Goal: Use online tool/utility

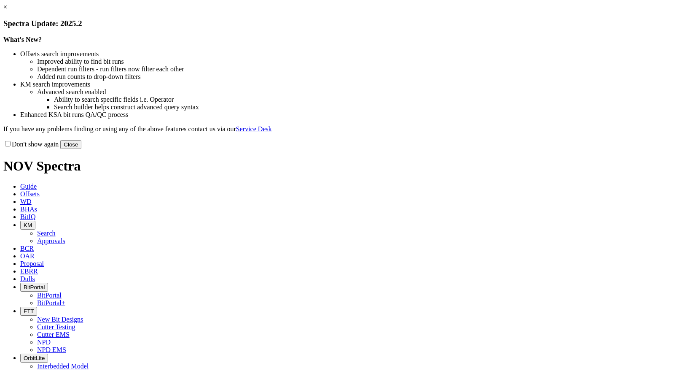
click at [81, 149] on button "Close" at bounding box center [70, 144] width 21 height 9
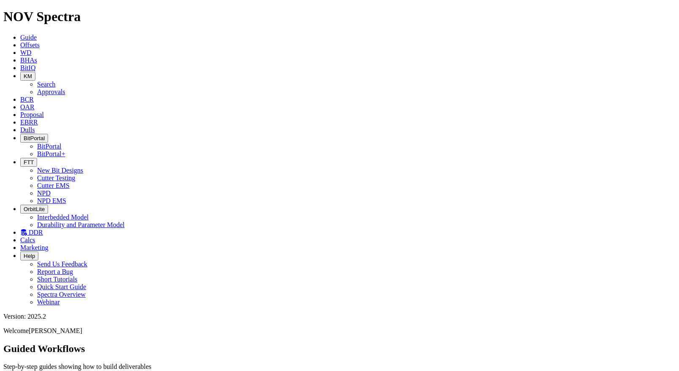
click at [20, 236] on icon at bounding box center [20, 239] width 0 height 7
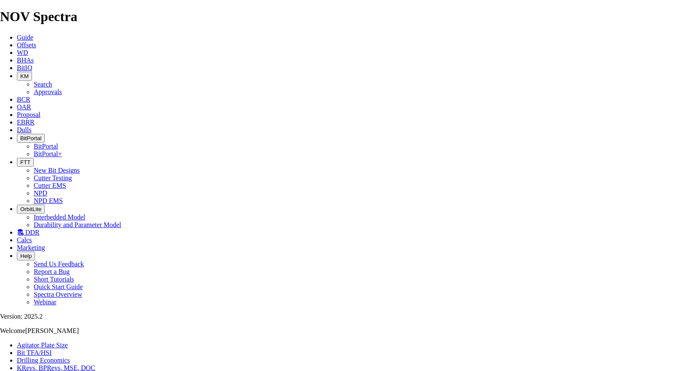
click at [68, 341] on link "Agitator Plate Size" at bounding box center [42, 344] width 51 height 7
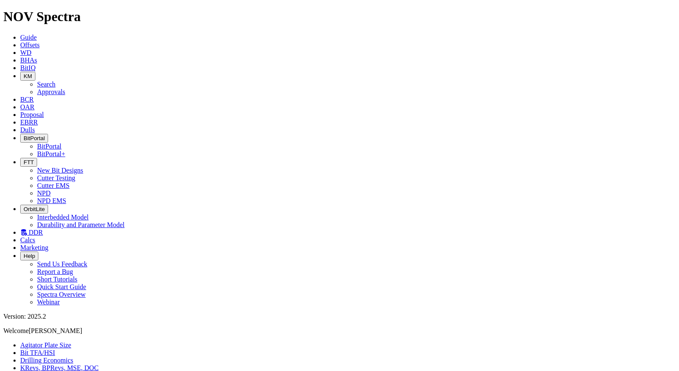
click at [73, 356] on link "Drilling Economics" at bounding box center [46, 359] width 53 height 7
